Goal: Information Seeking & Learning: Understand process/instructions

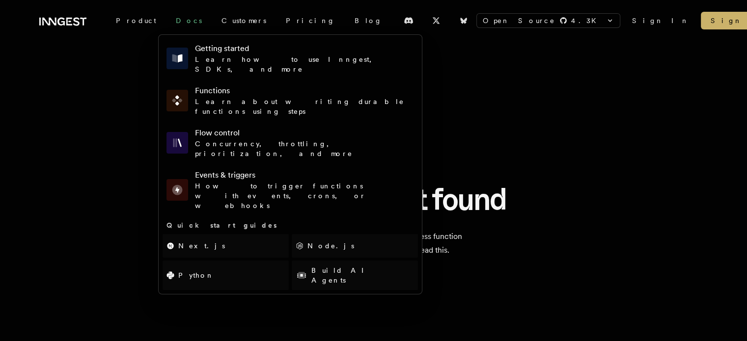
click at [166, 21] on link "Docs" at bounding box center [189, 21] width 46 height 18
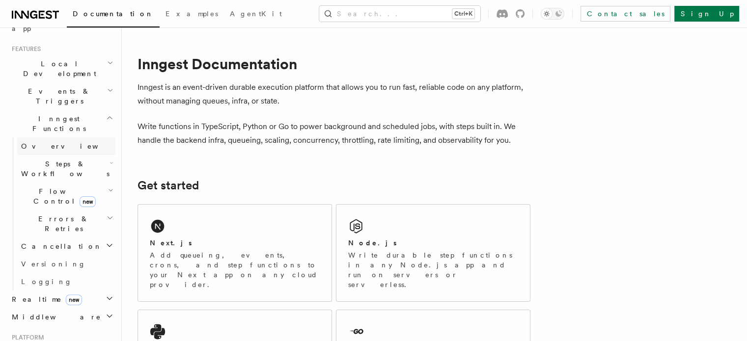
scroll to position [208, 0]
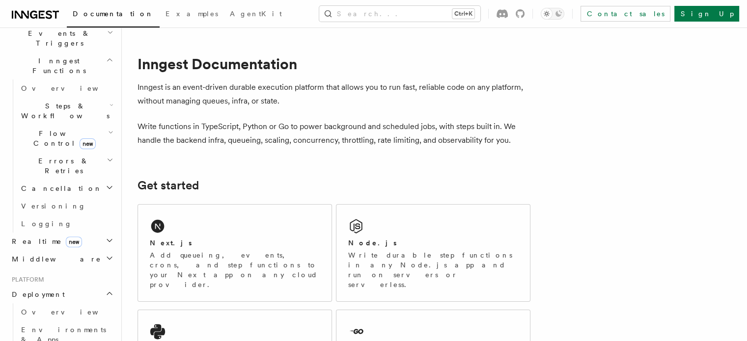
scroll to position [265, 0]
click at [255, 250] on p "Add queueing, events, crons, and step functions to your Next app on any cloud p…" at bounding box center [235, 269] width 170 height 39
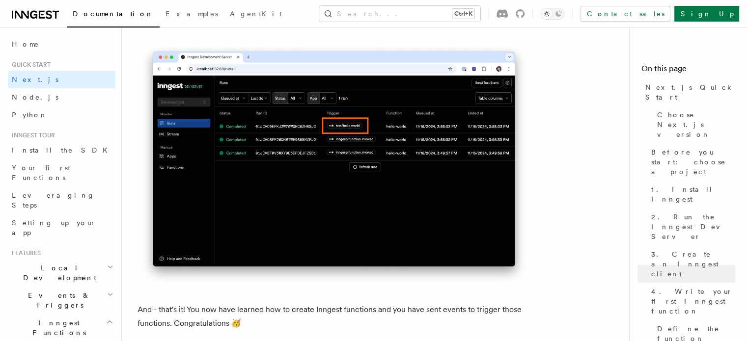
scroll to position [5826, 0]
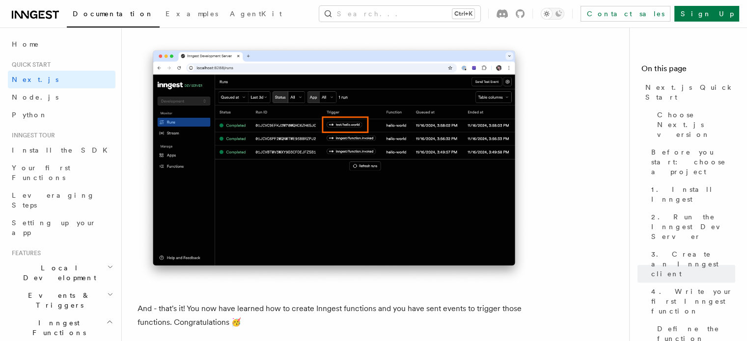
click at [65, 263] on span "Local Development" at bounding box center [57, 273] width 99 height 20
click at [55, 263] on span "Local Development" at bounding box center [57, 273] width 99 height 20
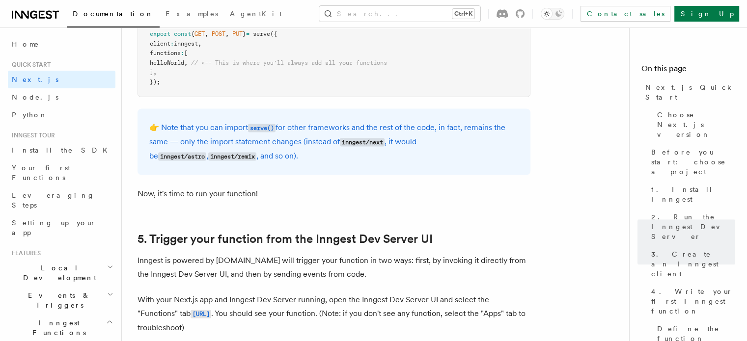
scroll to position [2083, 0]
click at [36, 291] on span "Events & Triggers" at bounding box center [57, 301] width 99 height 20
click at [44, 263] on span "Local Development" at bounding box center [57, 273] width 99 height 20
click at [46, 292] on span "Overview" at bounding box center [71, 296] width 101 height 8
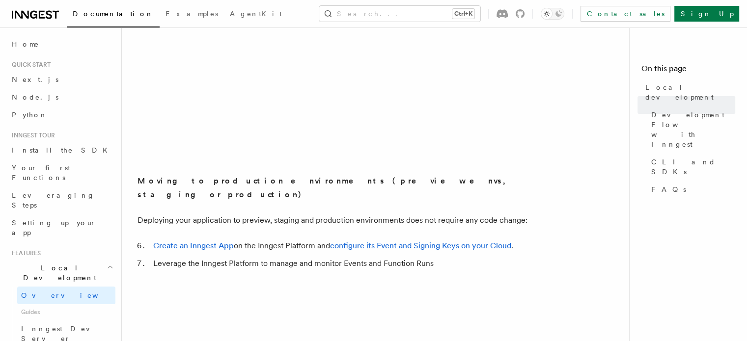
scroll to position [817, 0]
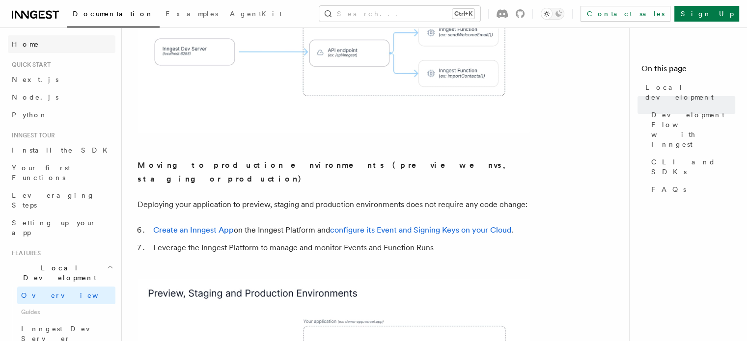
click at [33, 44] on link "Home" at bounding box center [61, 44] width 107 height 18
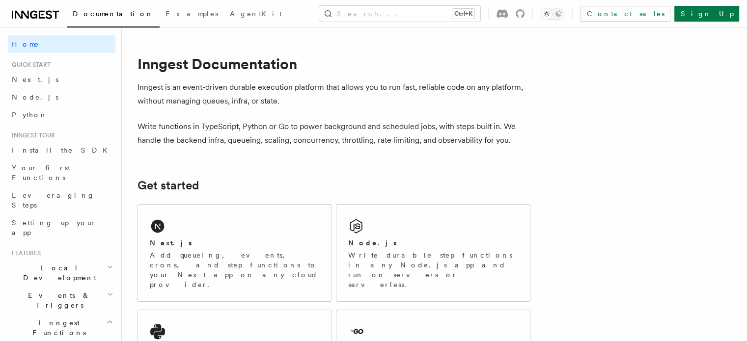
click at [58, 263] on span "Local Development" at bounding box center [57, 273] width 99 height 20
click at [47, 263] on span "Local Development" at bounding box center [57, 273] width 99 height 20
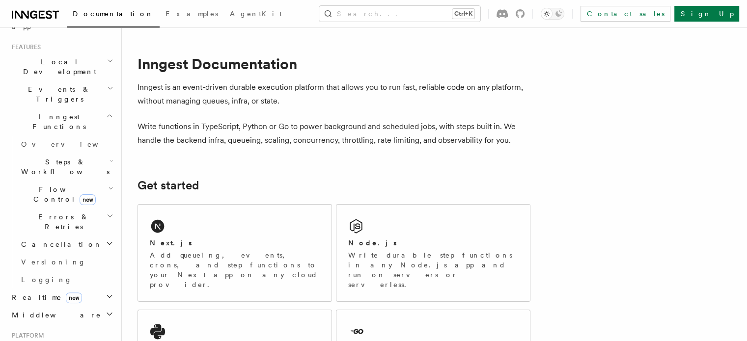
scroll to position [208, 0]
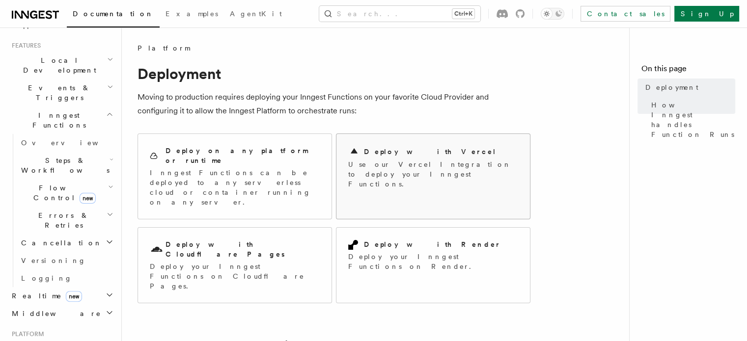
click at [406, 168] on p "Use our Vercel Integration to deploy your Inngest Functions." at bounding box center [433, 174] width 170 height 29
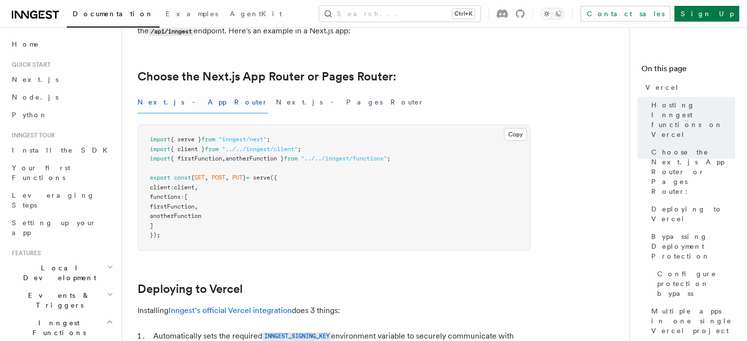
scroll to position [301, 0]
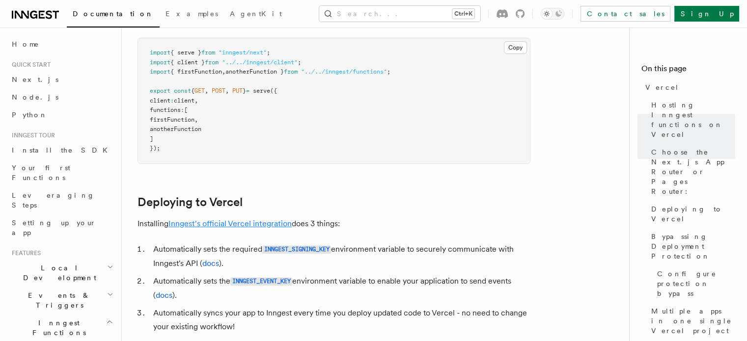
click at [232, 227] on link "Inngest's official Vercel integration" at bounding box center [229, 223] width 123 height 9
